Goal: Task Accomplishment & Management: Manage account settings

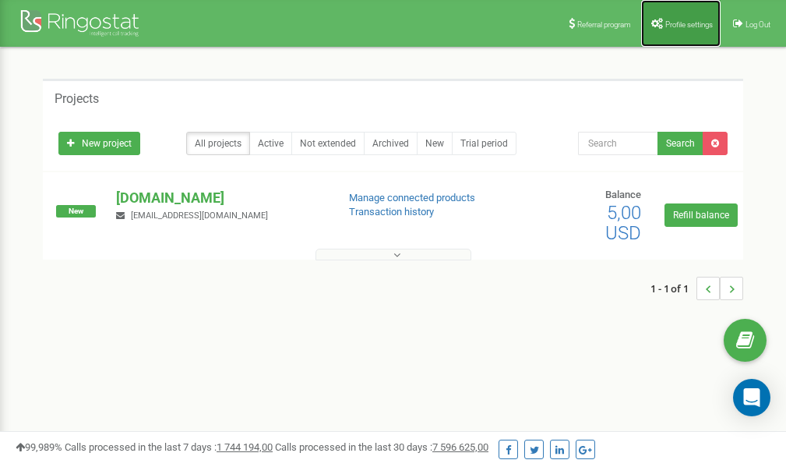
click at [660, 30] on link "Profile settings" at bounding box center [680, 23] width 79 height 47
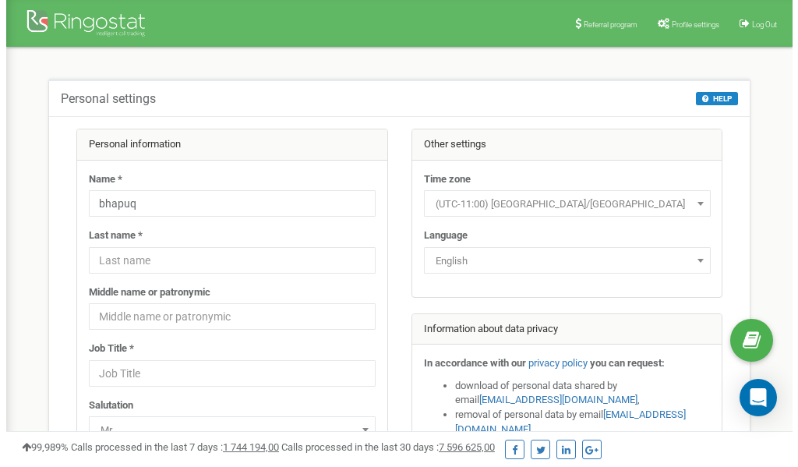
scroll to position [78, 0]
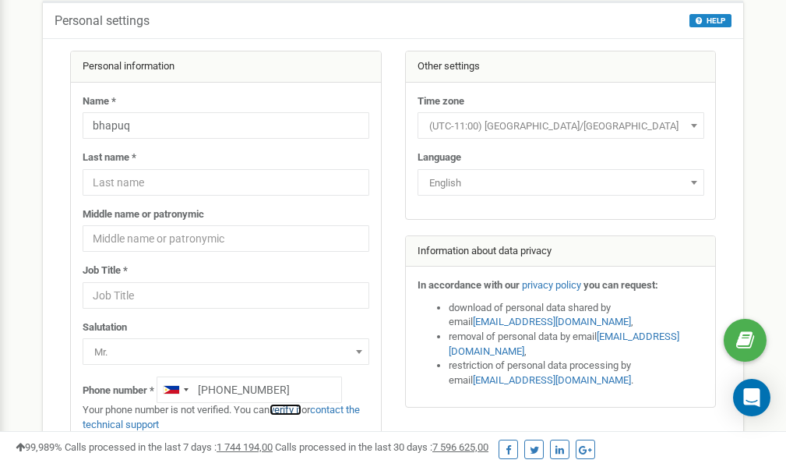
click at [290, 410] on link "verify it" at bounding box center [286, 410] width 32 height 12
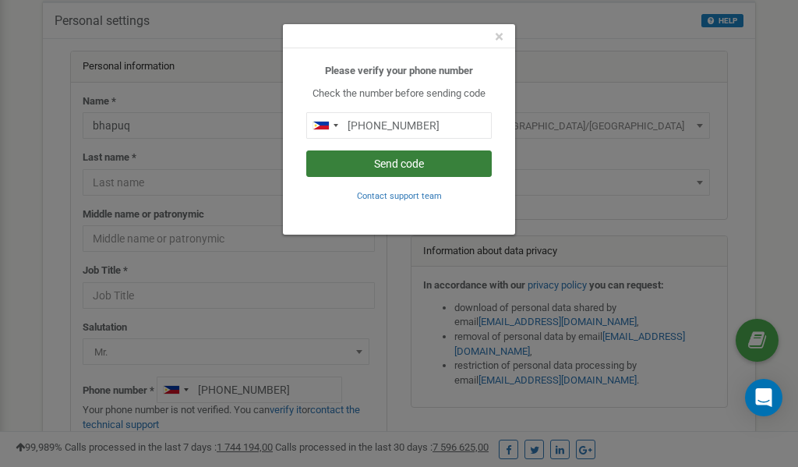
click at [411, 163] on button "Send code" at bounding box center [398, 163] width 185 height 26
